Goal: Transaction & Acquisition: Purchase product/service

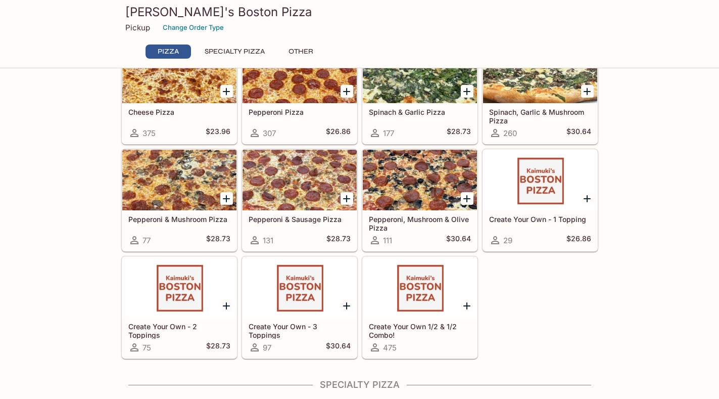
scroll to position [51, 0]
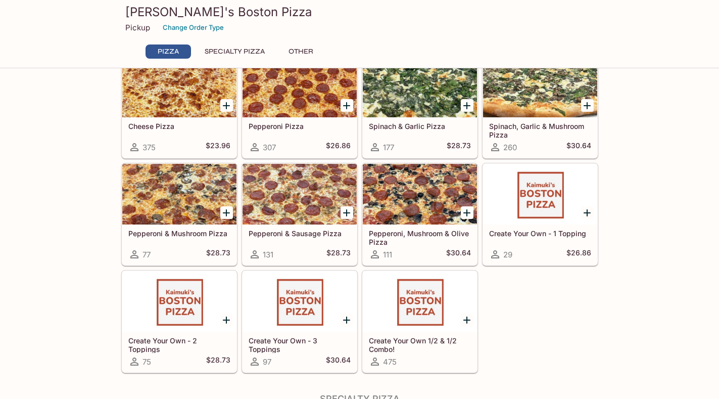
click at [437, 194] on div at bounding box center [420, 194] width 114 height 61
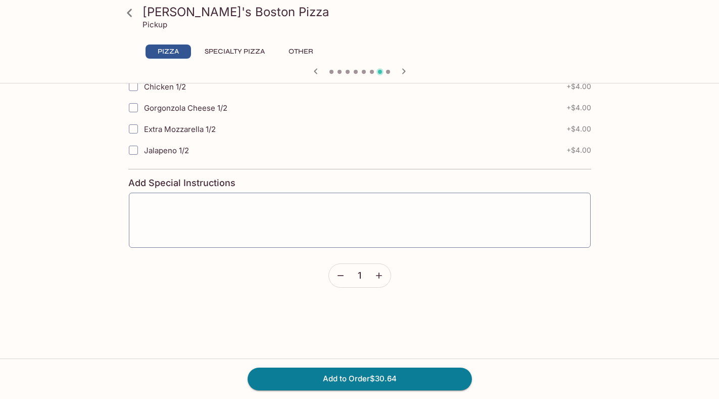
scroll to position [606, 0]
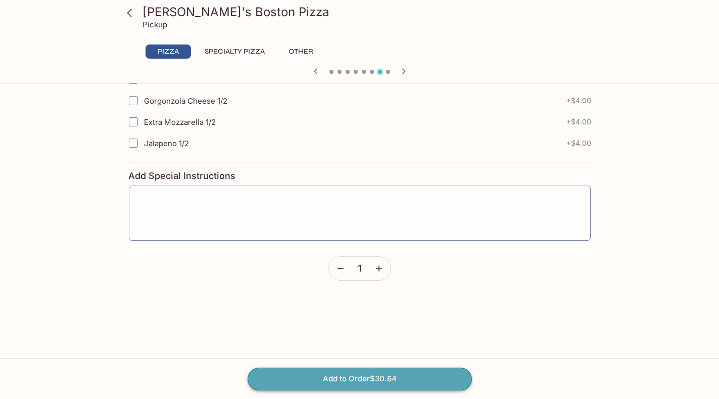
click at [362, 375] on button "Add to Order $30.64" at bounding box center [360, 378] width 224 height 22
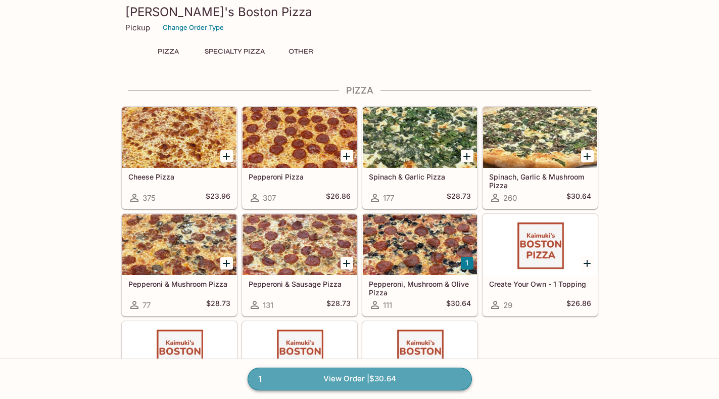
click at [320, 378] on link "1 View Order | $30.64" at bounding box center [360, 378] width 224 height 22
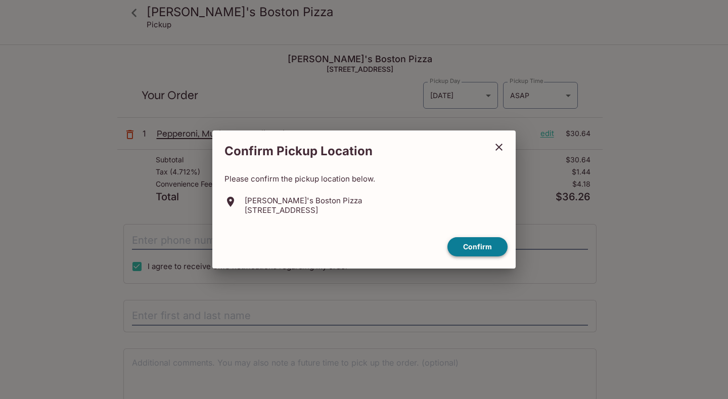
click at [486, 250] on button "Confirm" at bounding box center [477, 247] width 60 height 20
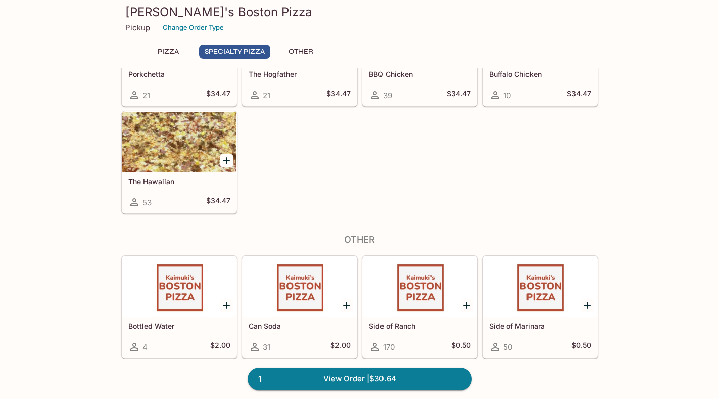
scroll to position [686, 0]
